Goal: Information Seeking & Learning: Learn about a topic

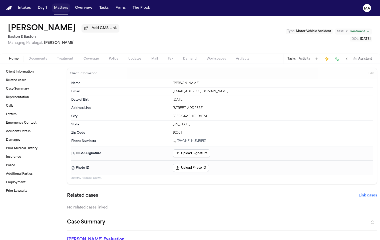
click at [52, 4] on button "Matters" at bounding box center [61, 8] width 18 height 9
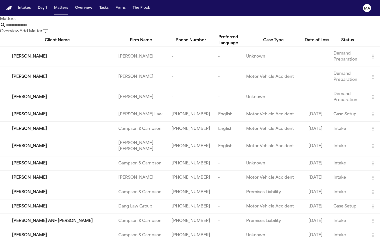
click at [46, 22] on input "text" at bounding box center [26, 25] width 40 height 6
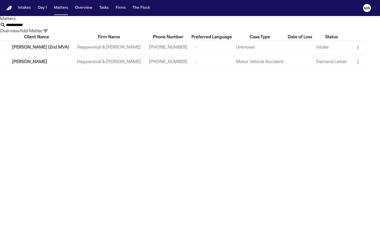
type input "**********"
click at [28, 59] on span "[PERSON_NAME]" at bounding box center [29, 62] width 35 height 6
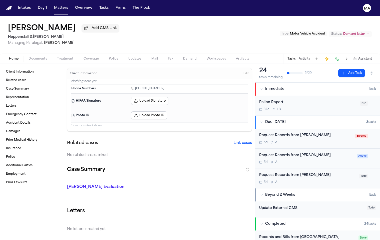
click at [369, 57] on span "Assistant" at bounding box center [366, 59] width 14 height 4
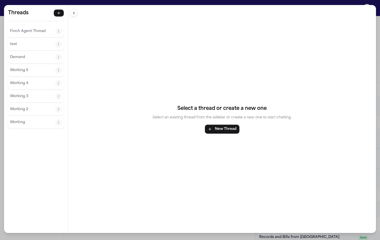
click at [19, 28] on p "Finch Agent Thread" at bounding box center [32, 31] width 45 height 6
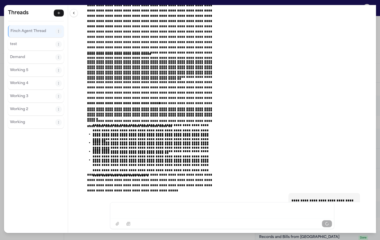
scroll to position [34635, 0]
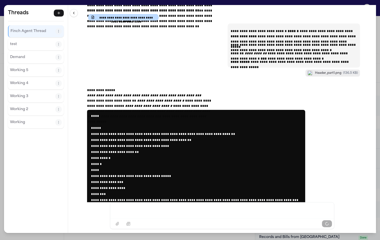
click at [70, 159] on div "**********" at bounding box center [222, 103] width 308 height 197
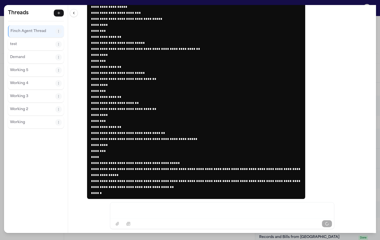
scroll to position [34865, 0]
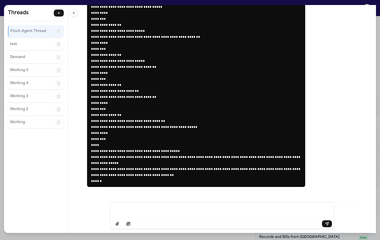
click at [160, 216] on div "Message input" at bounding box center [222, 210] width 218 height 15
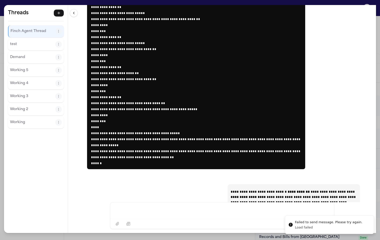
click at [301, 157] on div "**********" at bounding box center [222, 103] width 308 height 197
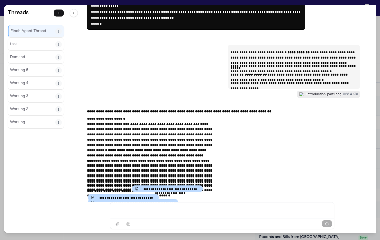
scroll to position [35035, 0]
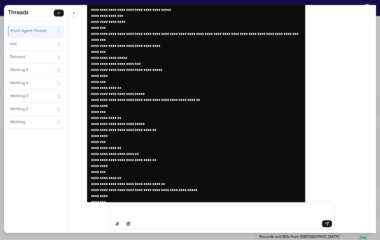
scroll to position [34759, 0]
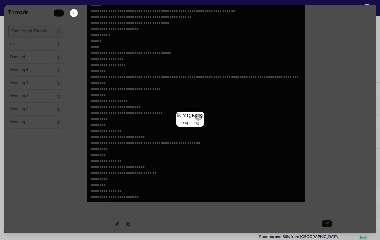
click at [85, 25] on div at bounding box center [190, 119] width 372 height 228
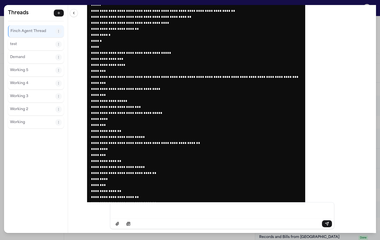
scroll to position [35201, 0]
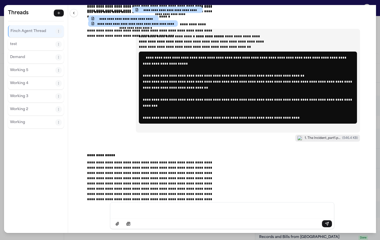
click at [196, 211] on p "Message input" at bounding box center [222, 210] width 212 height 5
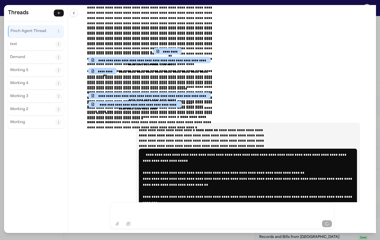
scroll to position [35381, 0]
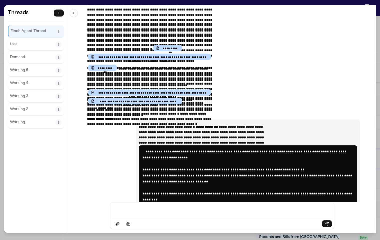
drag, startPoint x: 124, startPoint y: 56, endPoint x: 188, endPoint y: 178, distance: 137.7
click at [199, 217] on div "Message input" at bounding box center [222, 210] width 218 height 15
drag, startPoint x: 188, startPoint y: 178, endPoint x: 116, endPoint y: 57, distance: 140.8
click at [116, 57] on div "**********" at bounding box center [222, 103] width 308 height 197
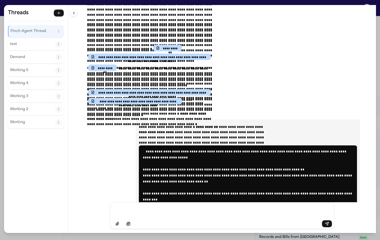
copy div "**********"
click at [89, 3] on div "**********" at bounding box center [190, 120] width 380 height 240
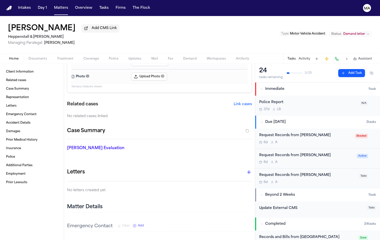
scroll to position [0, 0]
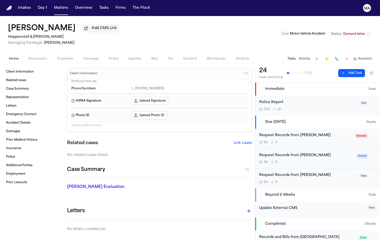
click at [169, 178] on div "Finch Evaluation * ​" at bounding box center [156, 188] width 191 height 20
click at [216, 22] on div "Deborah Peterson Add CMS Link Heppenstall & Schultz Managing Paralegal: Mohamed…" at bounding box center [190, 35] width 380 height 38
click at [132, 166] on div "Case Summary" at bounding box center [159, 172] width 185 height 12
click at [52, 4] on button "Matters" at bounding box center [61, 8] width 18 height 9
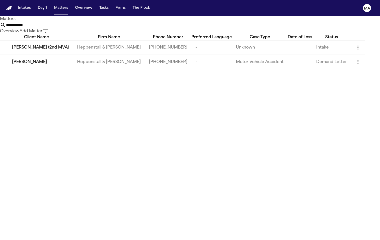
click at [44, 45] on span "[PERSON_NAME] (2nd MVA)" at bounding box center [40, 48] width 57 height 6
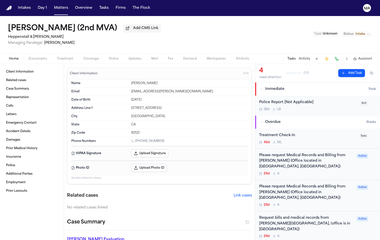
click at [354, 234] on div "28d A" at bounding box center [307, 236] width 95 height 4
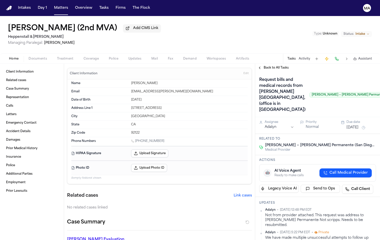
click at [267, 66] on span "Back to All Tasks" at bounding box center [276, 68] width 25 height 4
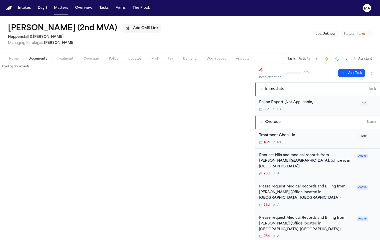
click at [29, 57] on span "Documents" at bounding box center [38, 59] width 19 height 4
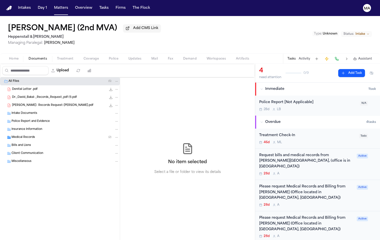
click at [28, 136] on span "Medical Records" at bounding box center [24, 138] width 24 height 4
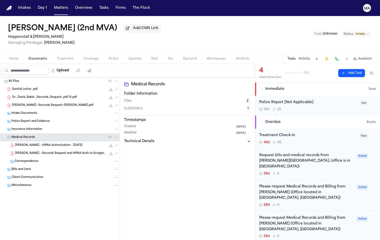
click at [22, 85] on div "Denital Letter .pdf 533.6 KB • PDF" at bounding box center [60, 89] width 120 height 8
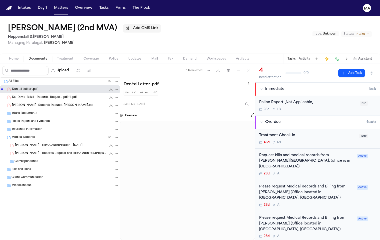
click at [35, 93] on div "Dr._David_Bakal-_Records_Request_pdf (1).pdf 369.1 KB • PDF" at bounding box center [60, 97] width 120 height 8
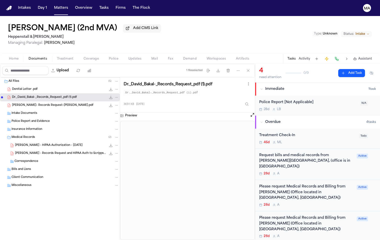
click at [29, 103] on span "Dr. Eugene Y. Rhee- Records Request-D.Peterson.pdf" at bounding box center [52, 105] width 81 height 4
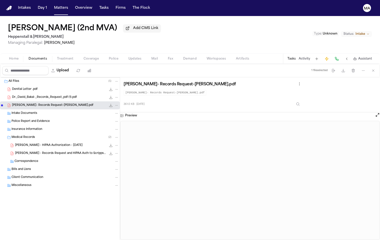
click at [171, 16] on div "Deborah Peterson (2nd MVA) Add CMS Link Heppenstall & Schultz Managing Paralega…" at bounding box center [190, 35] width 380 height 38
click at [52, 5] on button "Matters" at bounding box center [61, 8] width 18 height 9
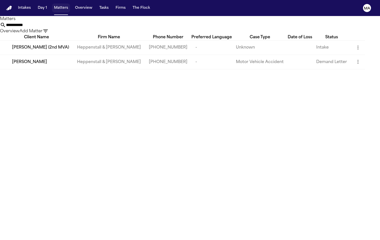
click at [52, 5] on button "Matters" at bounding box center [61, 8] width 18 height 9
drag, startPoint x: 268, startPoint y: 24, endPoint x: 150, endPoint y: 15, distance: 117.5
click at [175, 22] on div "**********" at bounding box center [190, 28] width 380 height 12
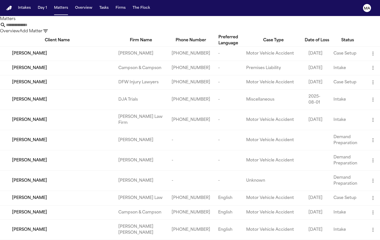
click at [49, 28] on icon "button" at bounding box center [46, 31] width 6 height 6
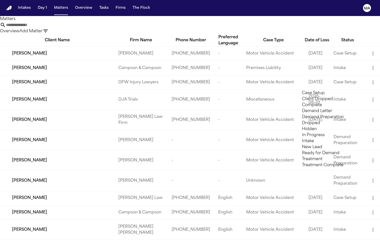
click at [321, 156] on li "Ready for Demand" at bounding box center [337, 153] width 71 height 6
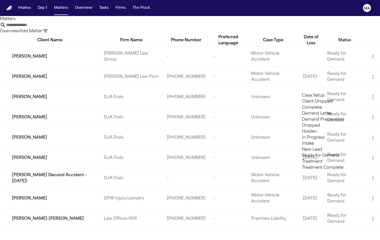
click at [325, 123] on li "Demand Preparation" at bounding box center [337, 120] width 71 height 6
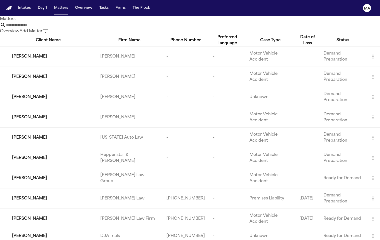
click at [71, 240] on div at bounding box center [190, 240] width 380 height 0
click at [166, 22] on div "Overview Add Matter" at bounding box center [190, 28] width 380 height 12
click at [112, 22] on div "Overview Add Matter" at bounding box center [190, 28] width 380 height 12
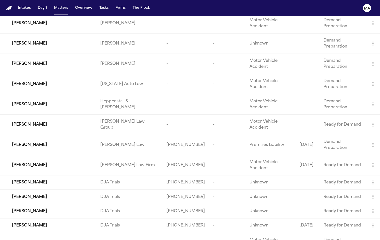
scroll to position [55, 0]
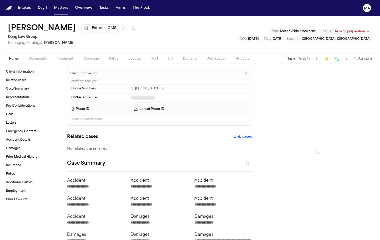
type textarea "*"
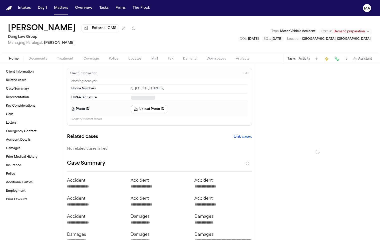
type textarea "*"
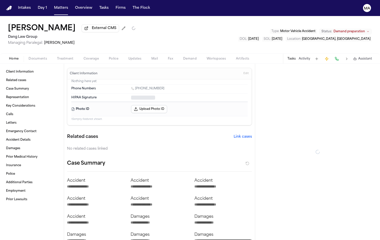
type textarea "*"
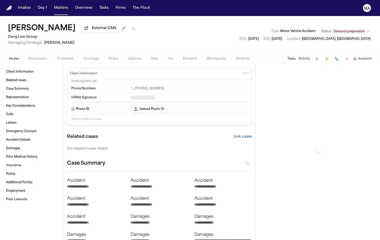
type textarea "*"
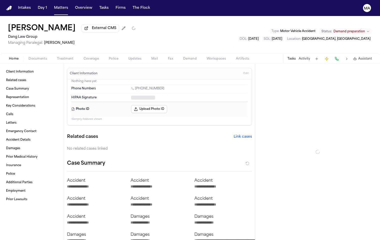
type textarea "*"
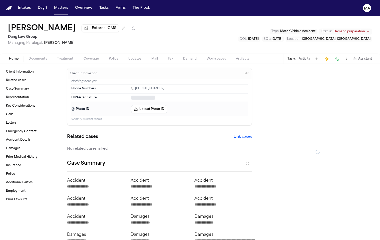
type textarea "*"
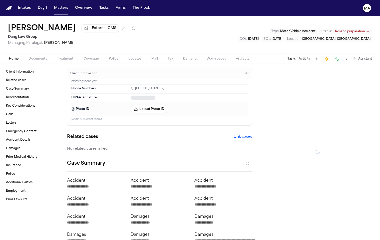
type textarea "*"
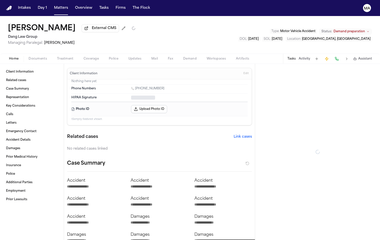
type textarea "*"
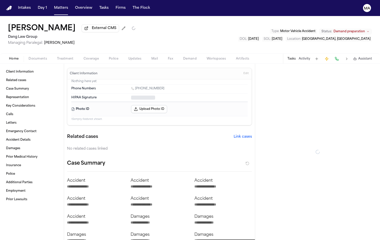
type textarea "*"
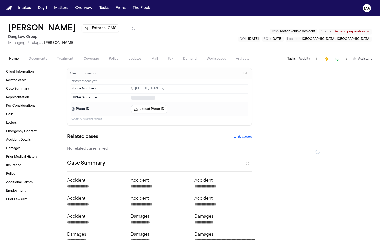
type textarea "*"
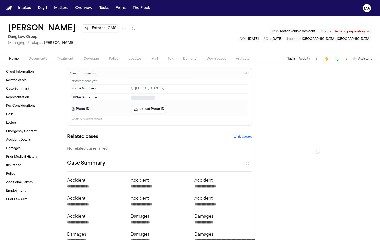
type textarea "*"
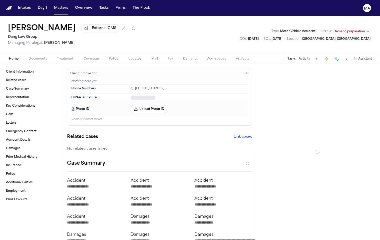
type textarea "*"
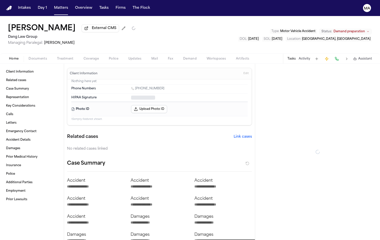
type textarea "*"
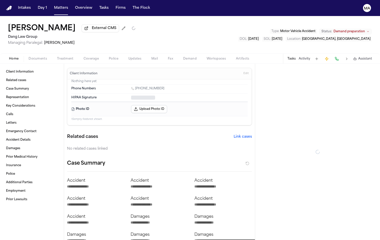
type textarea "*"
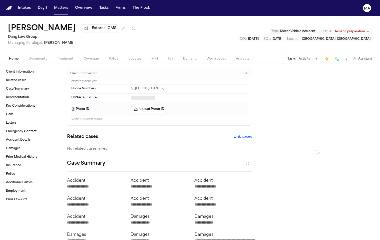
type textarea "*"
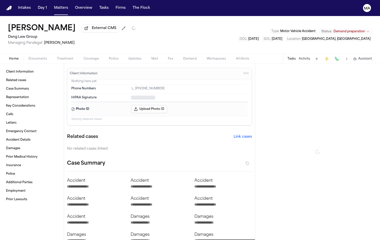
type textarea "*"
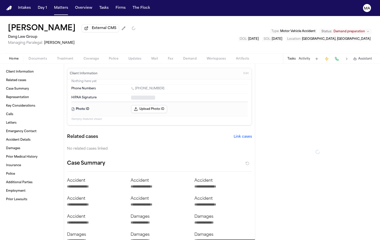
type textarea "*"
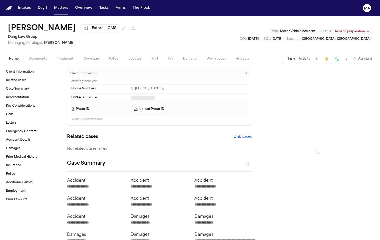
type textarea "*"
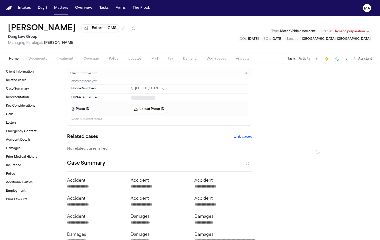
type textarea "*"
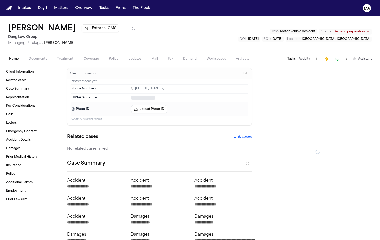
type textarea "*"
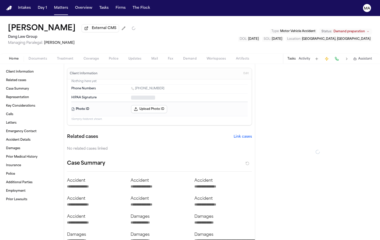
type textarea "*"
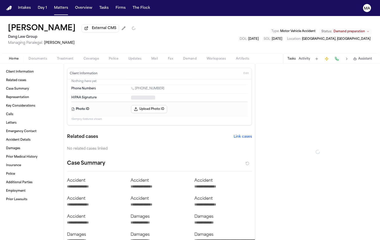
type textarea "*"
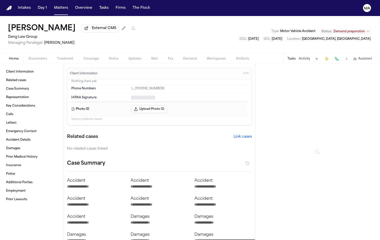
type textarea "*"
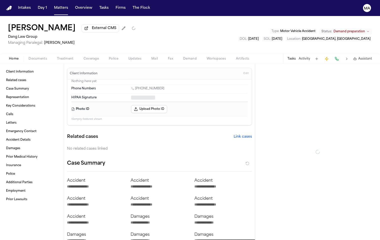
type textarea "*"
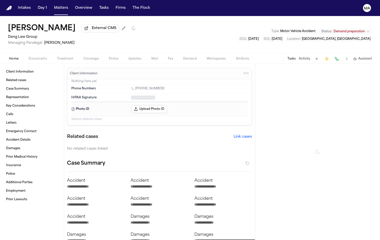
type textarea "*"
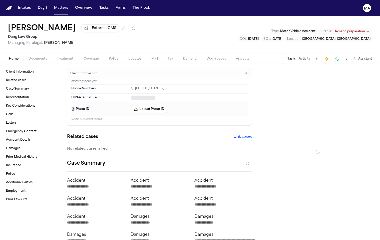
type textarea "*"
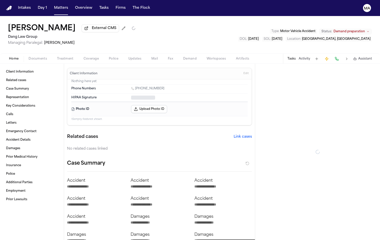
type textarea "*"
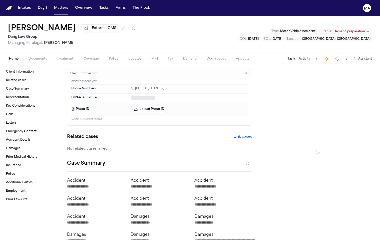
type textarea "*"
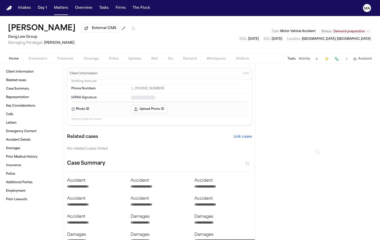
type textarea "*"
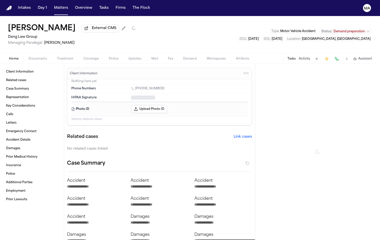
type textarea "*"
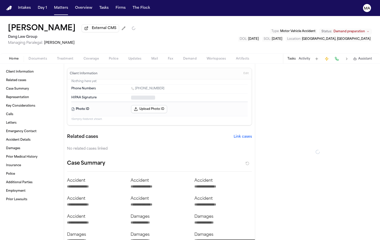
type textarea "*"
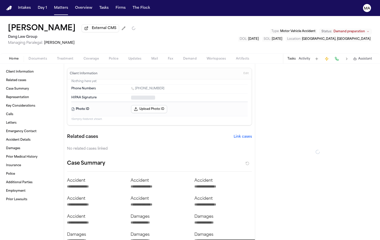
type textarea "*"
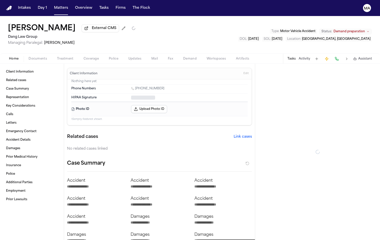
type textarea "*"
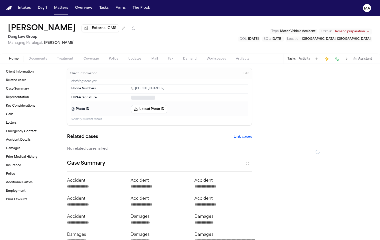
type textarea "*"
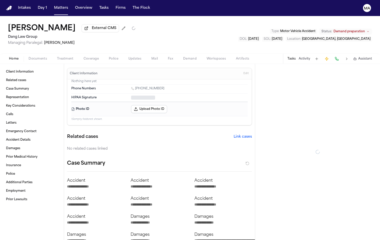
type textarea "*"
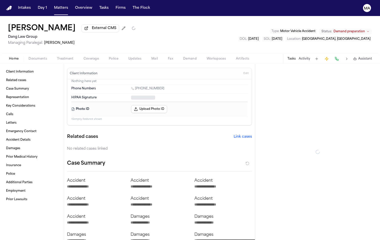
type textarea "*"
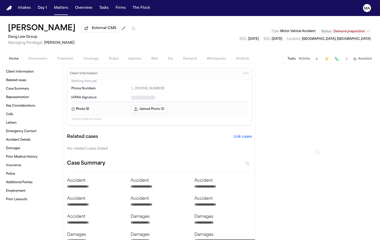
type textarea "*"
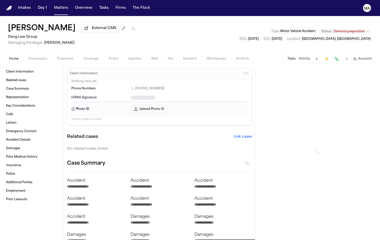
type textarea "*"
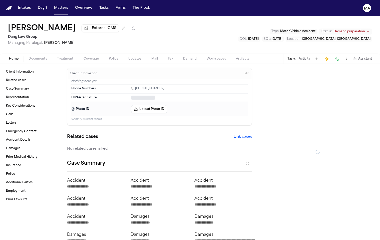
type textarea "*"
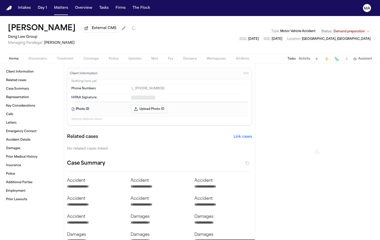
type textarea "*"
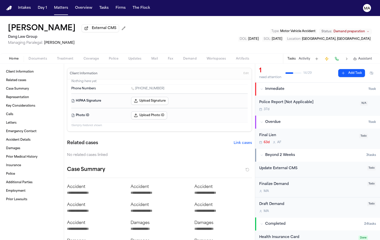
click at [360, 30] on span "Demand preparation" at bounding box center [350, 32] width 32 height 4
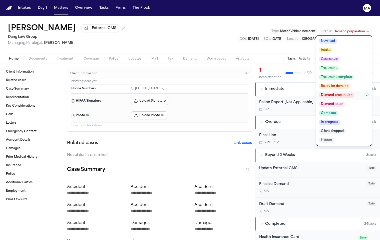
click at [345, 102] on span "Demand letter" at bounding box center [332, 104] width 26 height 5
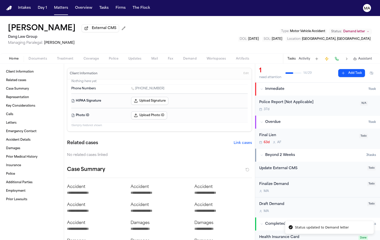
click at [356, 30] on span "Demand letter" at bounding box center [355, 32] width 22 height 4
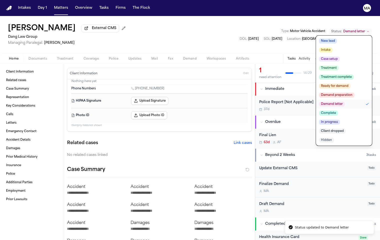
click at [355, 93] on span "Demand preparation" at bounding box center [337, 95] width 36 height 5
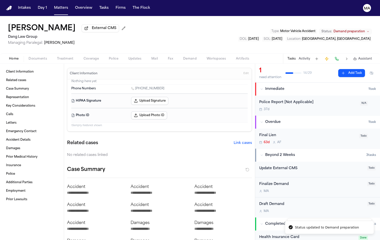
click at [216, 23] on div "Dennis Duong External CMS Dang Law Group Managing Paralegal: Jacqueline Maldona…" at bounding box center [190, 35] width 380 height 38
click at [52, 5] on button "Matters" at bounding box center [61, 8] width 18 height 9
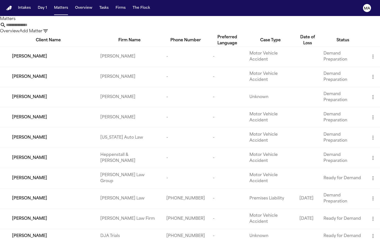
click at [358, 22] on div "Overview Add Matter" at bounding box center [190, 28] width 380 height 12
click at [48, 30] on icon "button" at bounding box center [45, 31] width 5 height 3
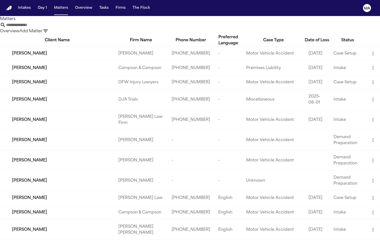
click at [326, 51] on li "[PERSON_NAME] Law" at bounding box center [337, 51] width 71 height 6
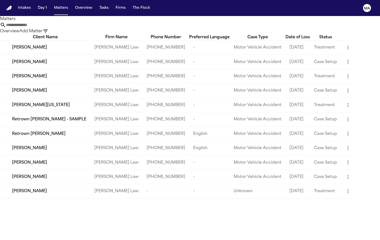
click at [112, 240] on div at bounding box center [190, 240] width 380 height 0
click at [48, 47] on td "[PERSON_NAME]" at bounding box center [45, 47] width 90 height 14
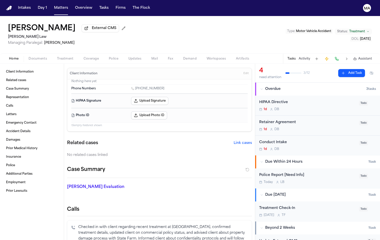
click at [29, 57] on span "Documents" at bounding box center [38, 59] width 19 height 4
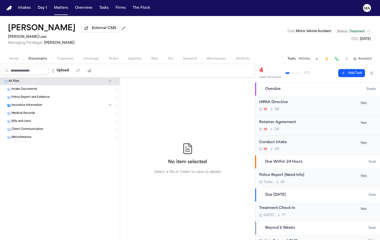
click at [39, 103] on div "Insurance Information ( 1 )" at bounding box center [65, 105] width 107 height 5
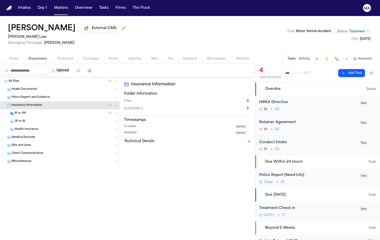
click at [29, 109] on div "1P or PIP ( 1 )" at bounding box center [60, 113] width 120 height 8
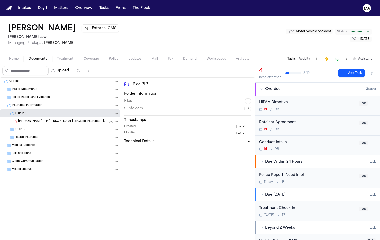
click at [38, 117] on div "R. Quarles - 1P LOR to Geico Insurance - 10.9.25 162.8 KB • PDF" at bounding box center [60, 121] width 120 height 8
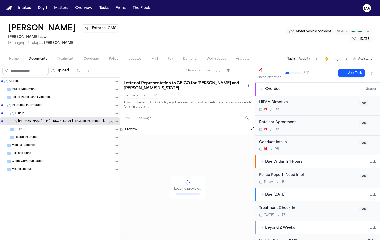
click at [28, 87] on span "Intake Documents" at bounding box center [25, 89] width 26 height 4
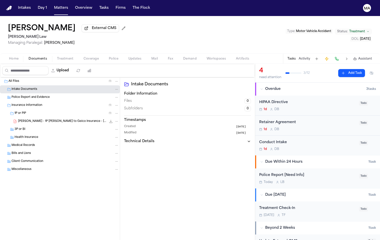
click at [30, 95] on span "Police Report and Evidence" at bounding box center [31, 97] width 38 height 4
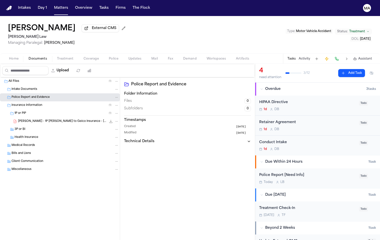
click at [36, 117] on div "R. Quarles - 1P LOR to Geico Insurance - 10.9.25 162.8 KB • PDF" at bounding box center [60, 121] width 120 height 8
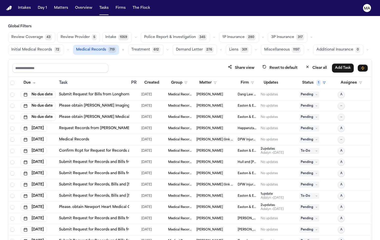
click at [150, 47] on span "Treatment" at bounding box center [141, 49] width 19 height 5
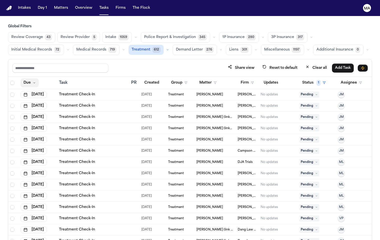
click at [23, 78] on button "Due" at bounding box center [30, 82] width 18 height 9
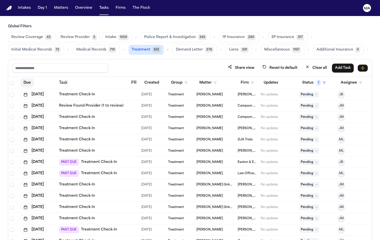
click at [21, 78] on button "Due" at bounding box center [27, 82] width 13 height 9
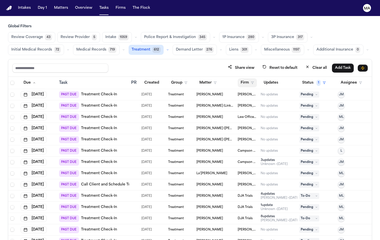
click at [240, 78] on button "Firm" at bounding box center [247, 82] width 19 height 9
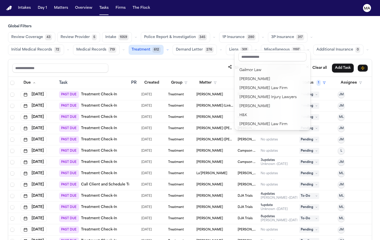
scroll to position [208, 0]
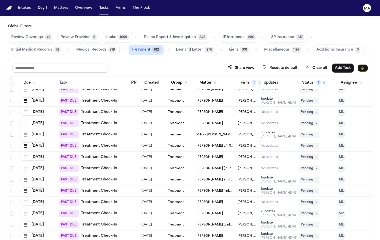
scroll to position [118, 0]
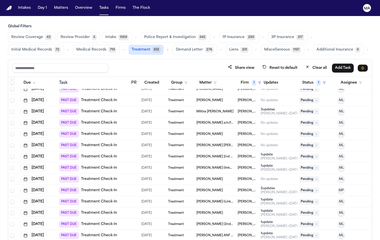
click at [223, 211] on div "[PERSON_NAME]" at bounding box center [215, 213] width 37 height 4
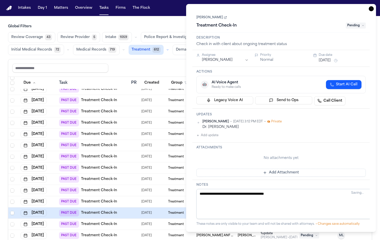
click at [374, 6] on icon "button" at bounding box center [371, 8] width 5 height 5
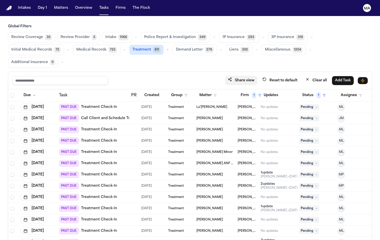
click at [258, 76] on button "Share view" at bounding box center [241, 80] width 33 height 9
click at [52, 4] on button "Matters" at bounding box center [61, 8] width 18 height 9
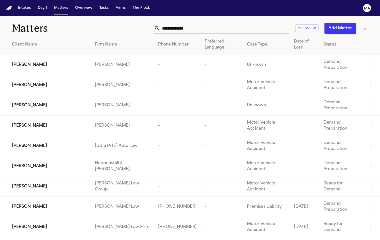
click at [260, 23] on input "text" at bounding box center [224, 28] width 129 height 11
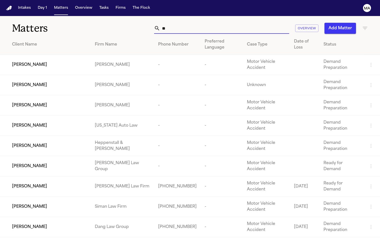
type input "*"
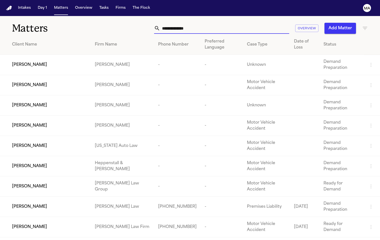
click at [176, 24] on div "Overview Add Matter" at bounding box center [240, 28] width 257 height 11
click at [114, 5] on button "Firms" at bounding box center [121, 8] width 14 height 9
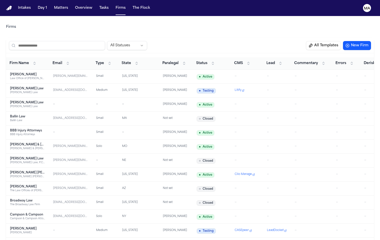
click at [23, 91] on div "[PERSON_NAME] Law" at bounding box center [27, 93] width 35 height 4
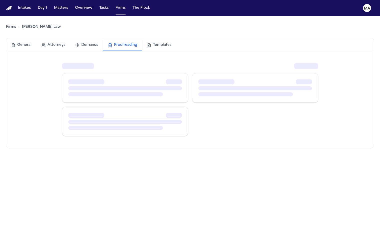
click at [103, 40] on button "Proofreading" at bounding box center [122, 46] width 39 height 12
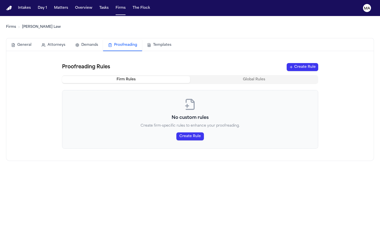
click at [142, 40] on button "Templates" at bounding box center [159, 45] width 34 height 11
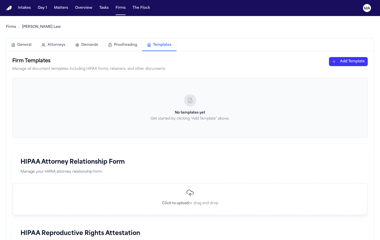
click at [362, 35] on html "Intakes Day 1 Matters Overview Tasks Firms The Flock MA Firms [PERSON_NAME] Law…" at bounding box center [190, 120] width 380 height 240
click at [306, 38] on html "Intakes Day 1 Matters Overview Tasks Firms The Flock MA Firms [PERSON_NAME] Law…" at bounding box center [190, 120] width 380 height 240
click at [52, 6] on button "Matters" at bounding box center [61, 8] width 18 height 9
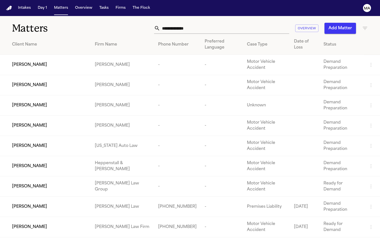
click at [369, 18] on div "Matters Overview Add Matter" at bounding box center [190, 25] width 380 height 19
click at [368, 25] on icon "button" at bounding box center [365, 28] width 6 height 6
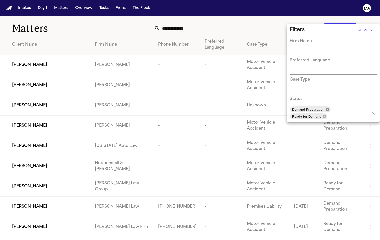
click at [326, 108] on icon at bounding box center [327, 109] width 3 height 3
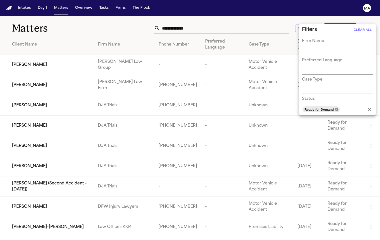
click at [336, 108] on icon at bounding box center [337, 109] width 3 height 3
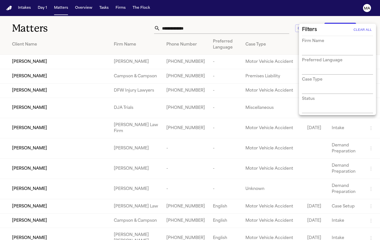
click at [324, 48] on input "text" at bounding box center [334, 51] width 64 height 7
type input "****"
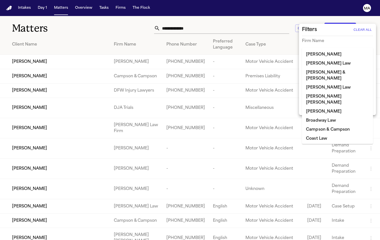
type input "*"
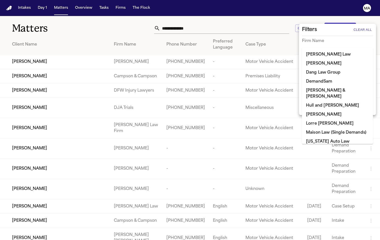
type input "***"
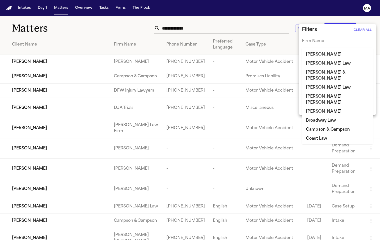
click at [351, 61] on li "[PERSON_NAME] Law" at bounding box center [337, 63] width 71 height 9
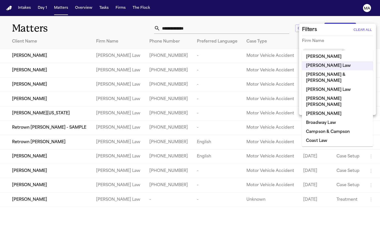
click at [191, 18] on div at bounding box center [190, 120] width 380 height 240
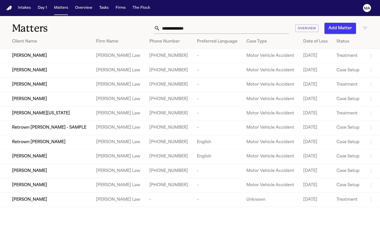
click at [45, 106] on td "[PERSON_NAME][US_STATE]" at bounding box center [46, 113] width 92 height 14
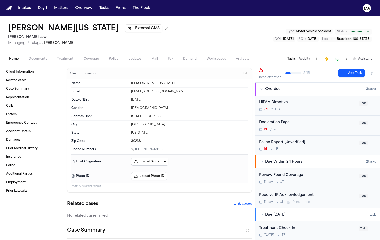
click at [29, 57] on span "Documents" at bounding box center [38, 59] width 19 height 4
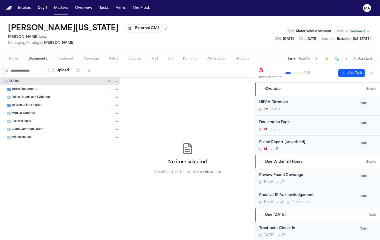
click at [26, 87] on span "Intake Documents" at bounding box center [25, 89] width 26 height 4
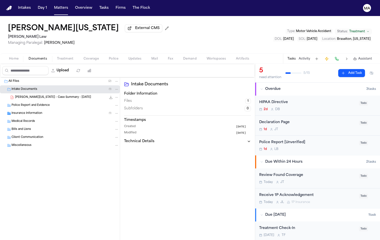
click at [32, 93] on div "[PERSON_NAME][US_STATE] - Case Summary - [DATE] 191.8 KB • PDF" at bounding box center [60, 97] width 120 height 8
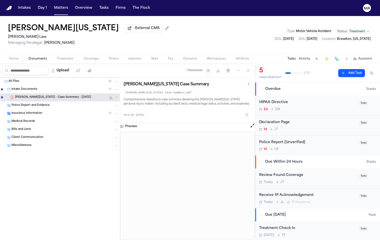
click at [36, 111] on div "Insurance Information ( 1 )" at bounding box center [65, 113] width 107 height 5
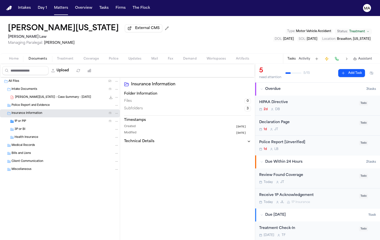
click at [32, 125] on div "3P or BI" at bounding box center [60, 129] width 120 height 8
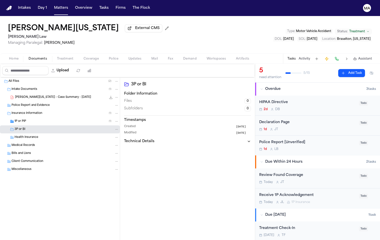
click at [32, 117] on div "1P or PIP ( 1 )" at bounding box center [60, 121] width 120 height 8
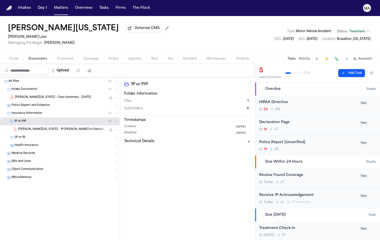
click at [57, 57] on span "Treatment" at bounding box center [65, 59] width 17 height 4
